Goal: Information Seeking & Learning: Learn about a topic

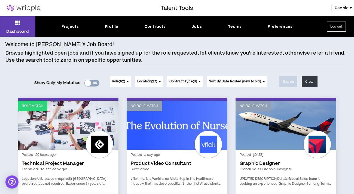
click at [74, 28] on div "Projects" at bounding box center [70, 27] width 17 height 6
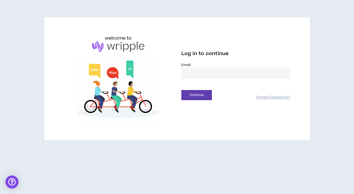
click at [201, 75] on input "email" at bounding box center [235, 73] width 109 height 12
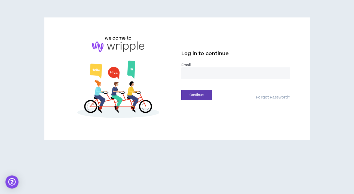
type input "**********"
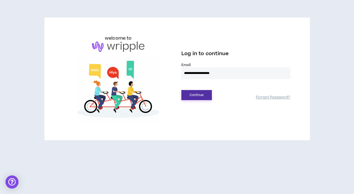
click at [201, 94] on button "Continue" at bounding box center [196, 95] width 30 height 10
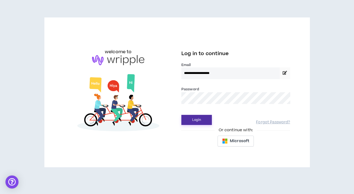
click at [200, 121] on button "Login" at bounding box center [196, 120] width 30 height 10
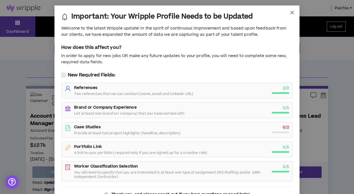
click at [292, 12] on icon "close" at bounding box center [291, 12] width 3 height 3
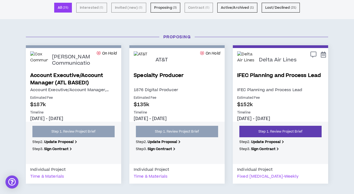
scroll to position [42, 0]
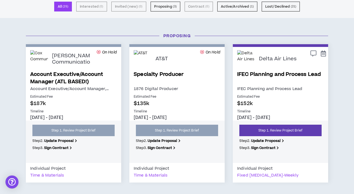
click at [299, 74] on link "IFEC Planning and Process Lead" at bounding box center [280, 78] width 87 height 15
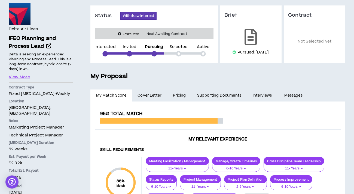
scroll to position [44, 0]
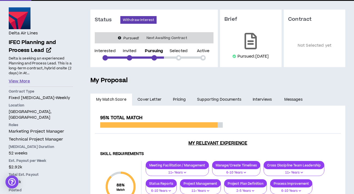
click at [26, 81] on button "View More" at bounding box center [19, 81] width 21 height 6
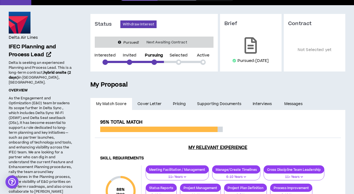
scroll to position [0, 0]
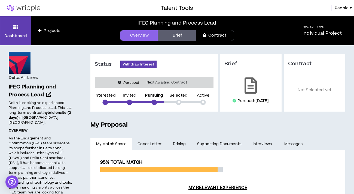
click at [49, 31] on link "Projects" at bounding box center [49, 31] width 36 height 6
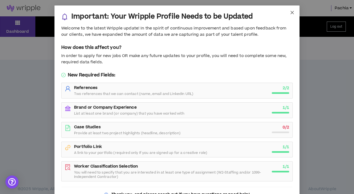
click at [291, 14] on icon "close" at bounding box center [292, 12] width 4 height 4
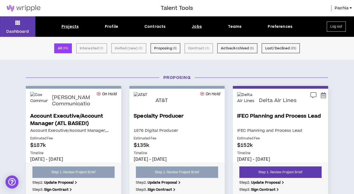
click at [197, 27] on div "Jobs" at bounding box center [197, 27] width 10 height 6
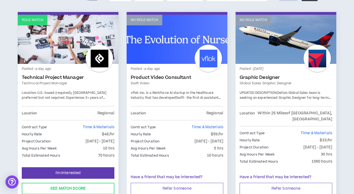
scroll to position [90, 0]
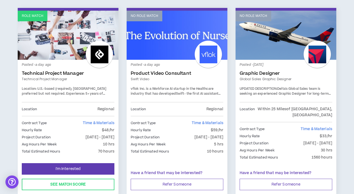
click at [57, 73] on link "Technical Project Manager" at bounding box center [68, 73] width 93 height 5
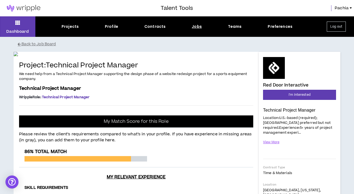
click at [197, 27] on div "Jobs" at bounding box center [197, 27] width 10 height 6
click at [195, 27] on div "Jobs" at bounding box center [197, 27] width 10 height 6
